Goal: Find specific page/section: Find specific page/section

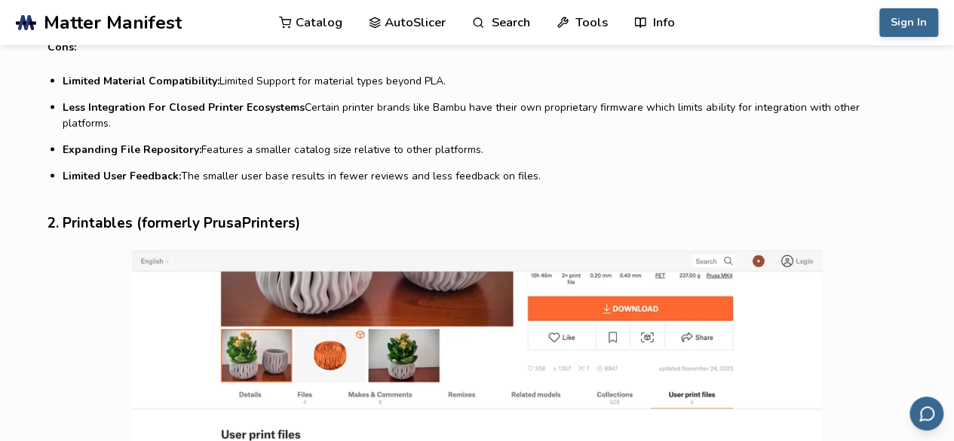
scroll to position [1569, 0]
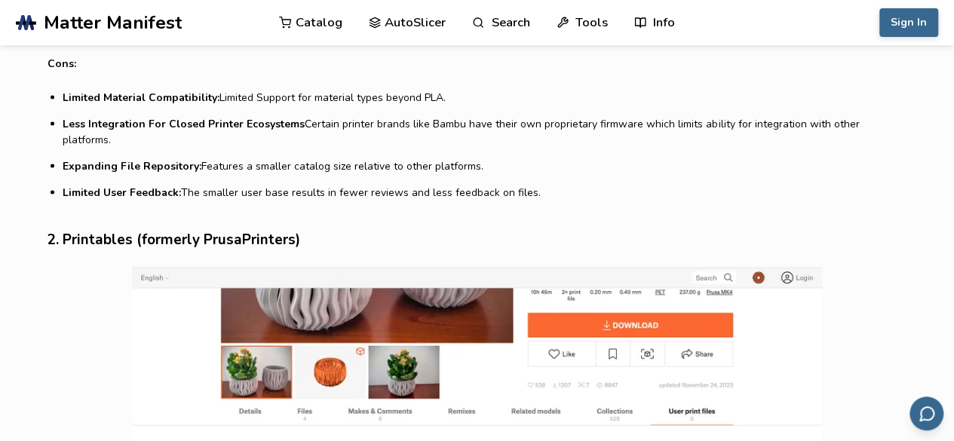
click at [318, 19] on link "Catalog" at bounding box center [310, 22] width 63 height 45
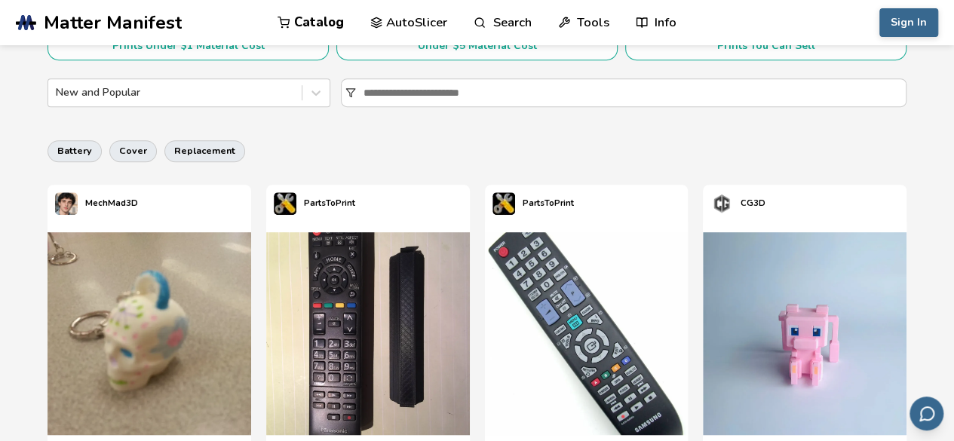
scroll to position [332, 0]
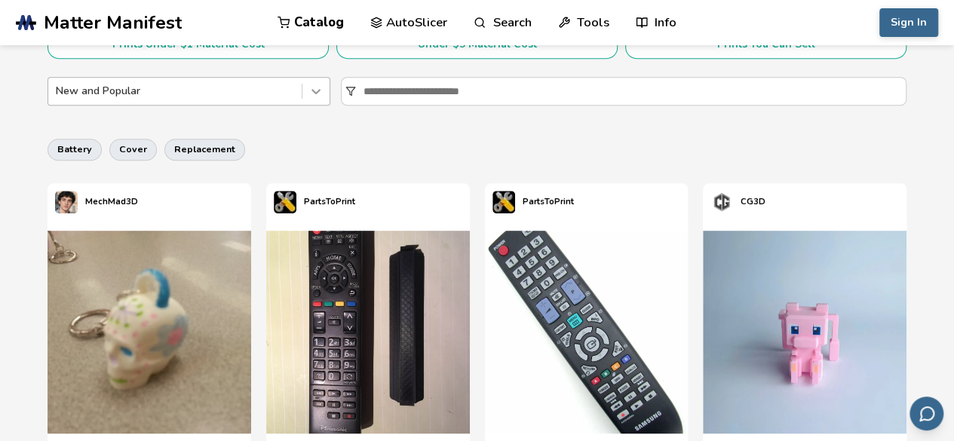
click at [316, 93] on icon at bounding box center [315, 91] width 9 height 5
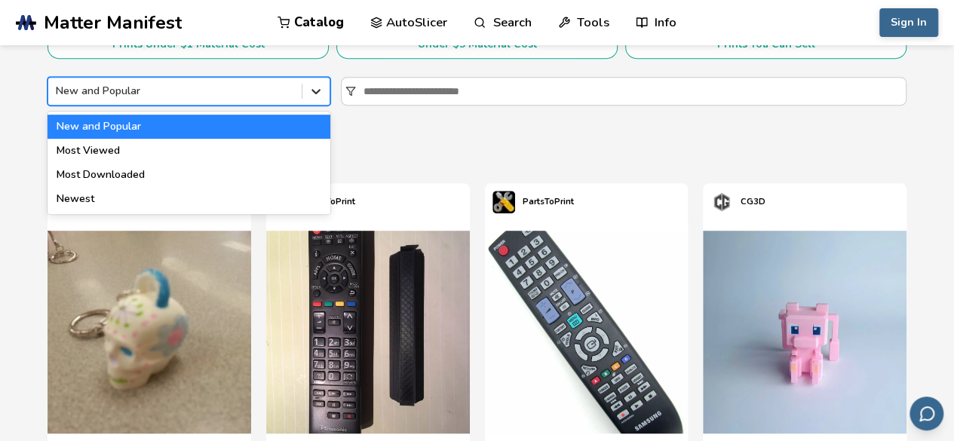
click at [316, 93] on icon at bounding box center [315, 91] width 9 height 5
click at [437, 143] on div "battery cover replacement" at bounding box center [477, 149] width 859 height 36
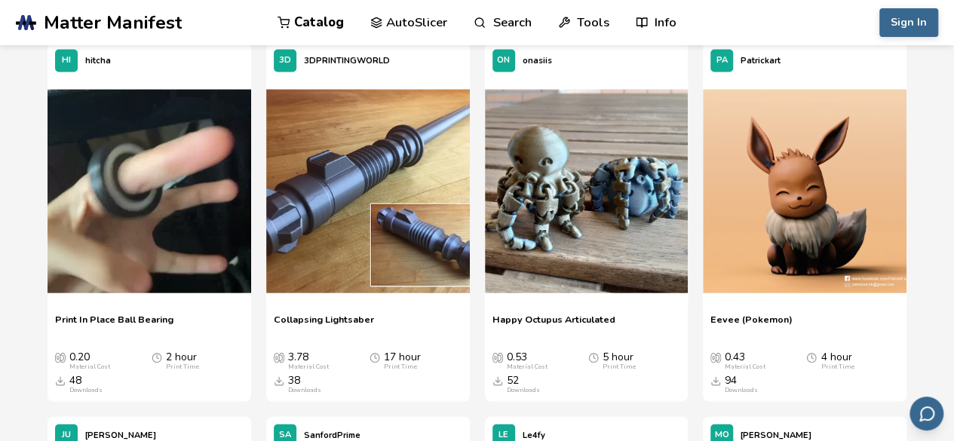
scroll to position [1599, 0]
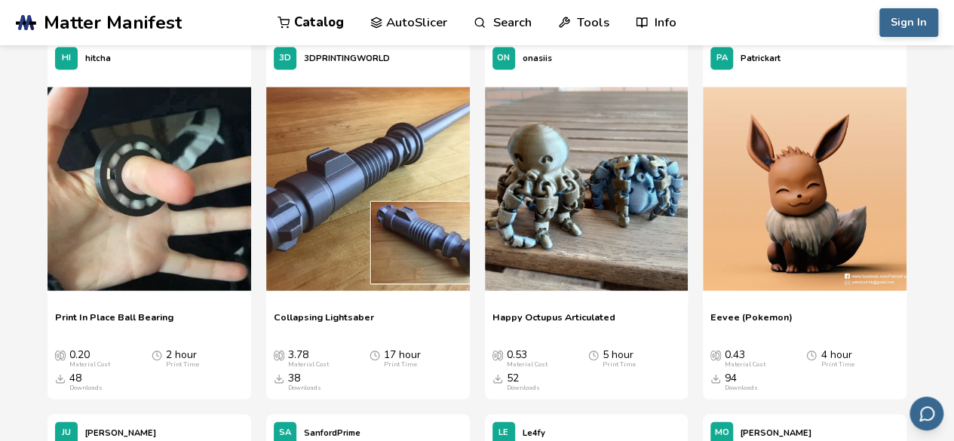
click at [502, 20] on link "Search" at bounding box center [502, 22] width 57 height 45
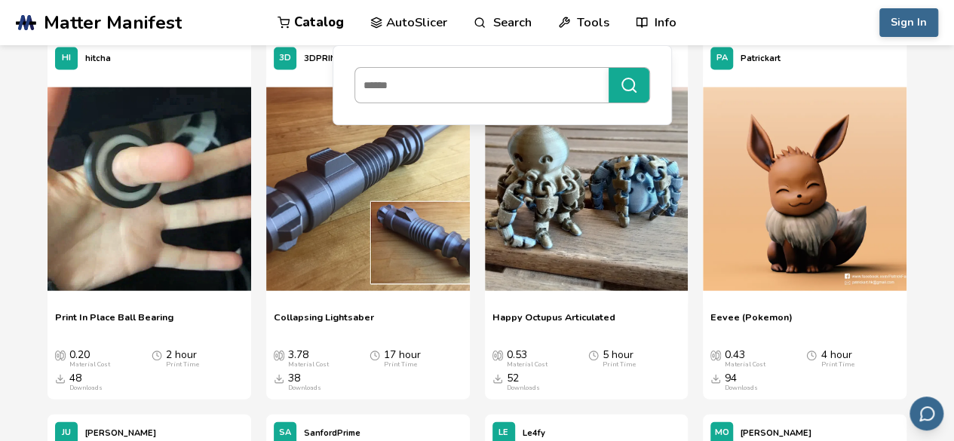
click at [442, 87] on input at bounding box center [478, 85] width 246 height 27
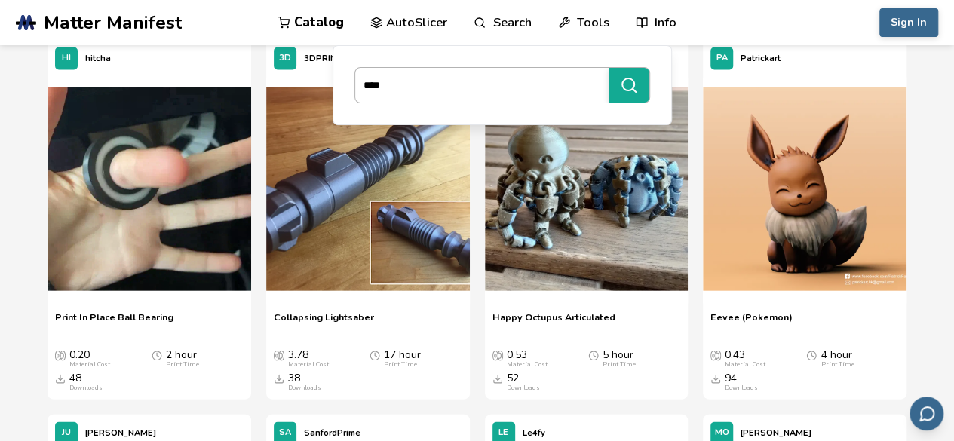
type input "****"
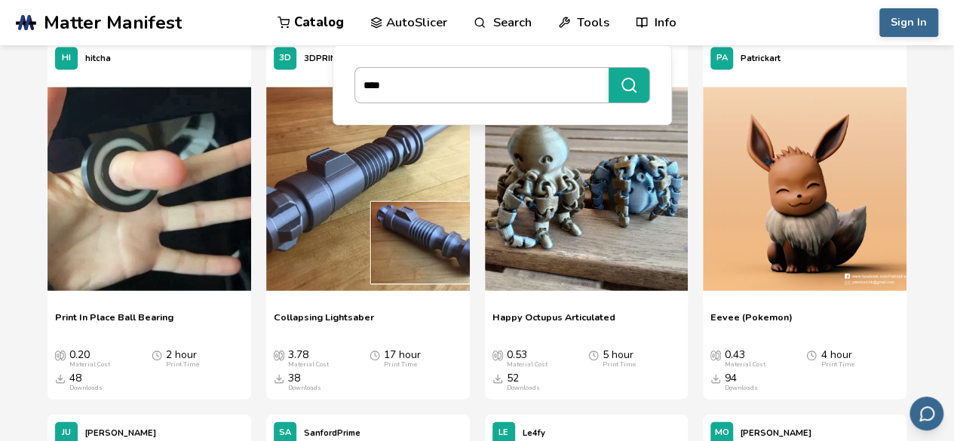
click at [609, 68] on button "****" at bounding box center [629, 85] width 41 height 35
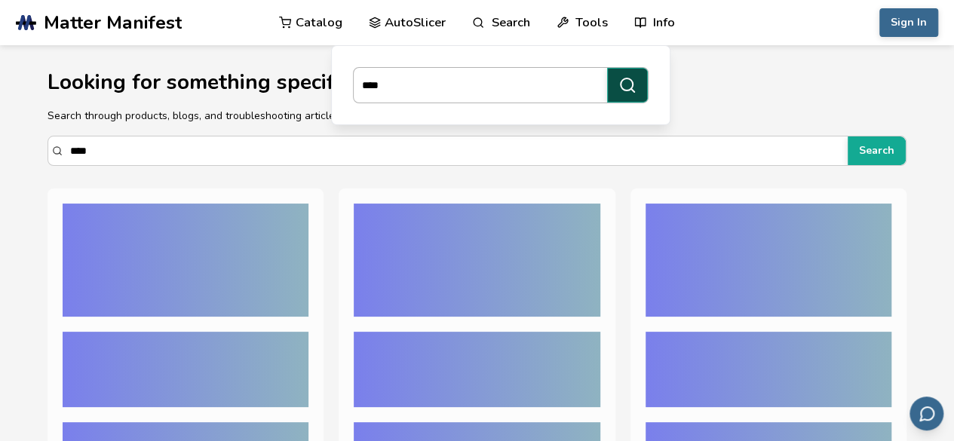
click at [621, 83] on circle "submit" at bounding box center [627, 84] width 12 height 12
click at [625, 181] on section "Looking for something specific? Search through products, blogs, and troubleshoo…" at bounding box center [477, 416] width 954 height 743
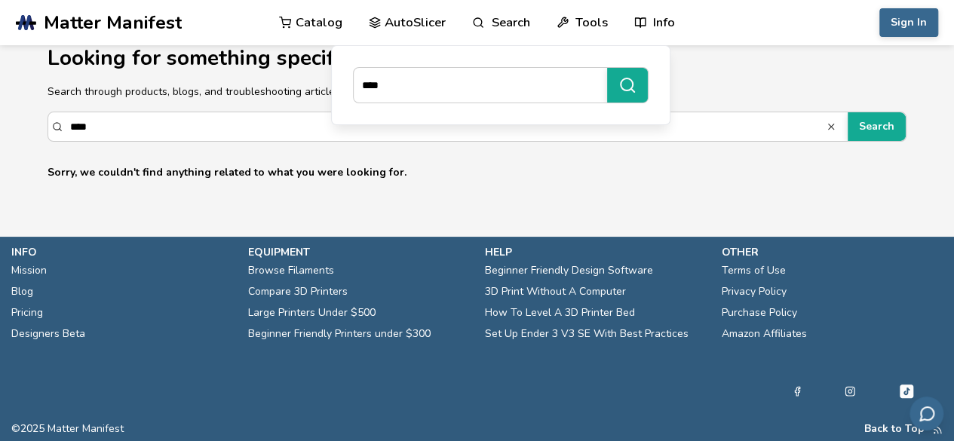
scroll to position [24, 0]
